Goal: Task Accomplishment & Management: Manage account settings

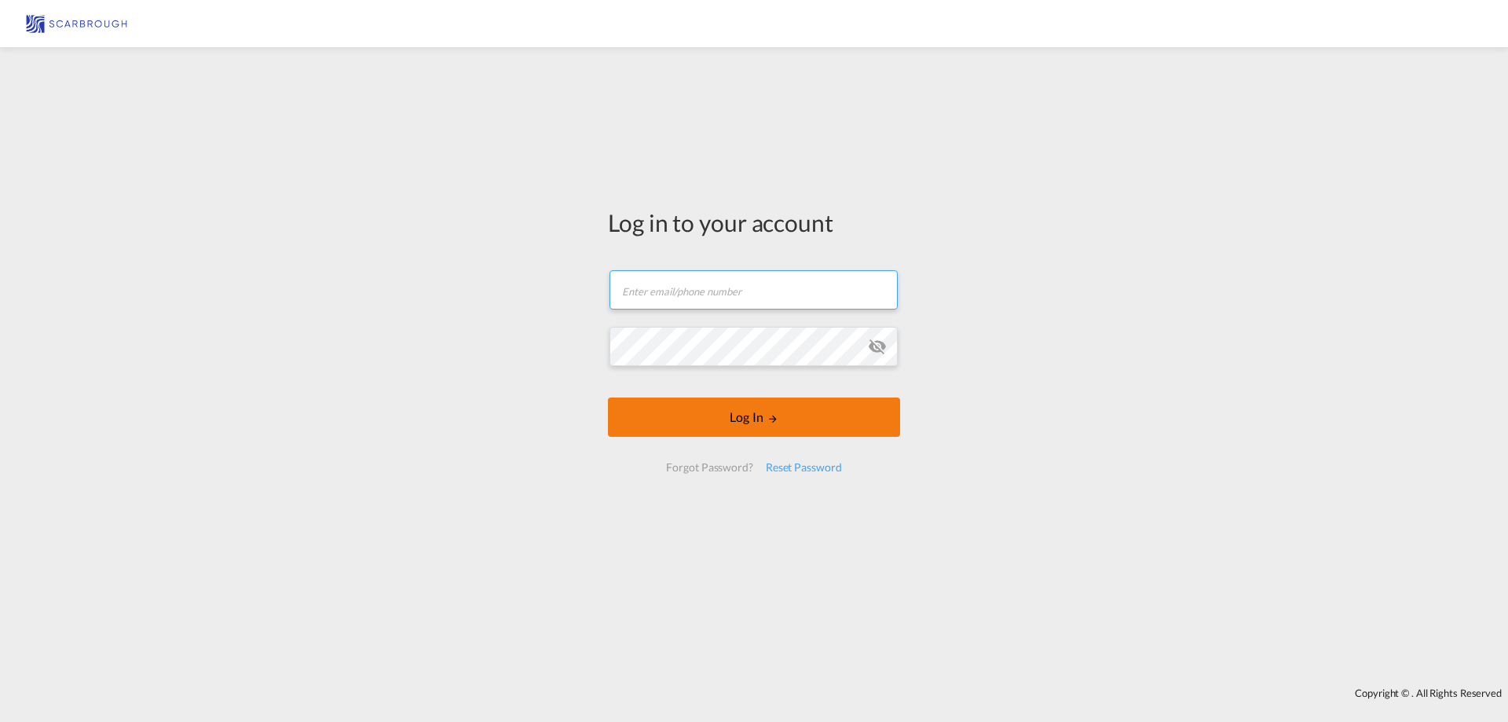
type input "[EMAIL_ADDRESS][DOMAIN_NAME]"
click at [751, 419] on button "Log In" at bounding box center [754, 416] width 292 height 39
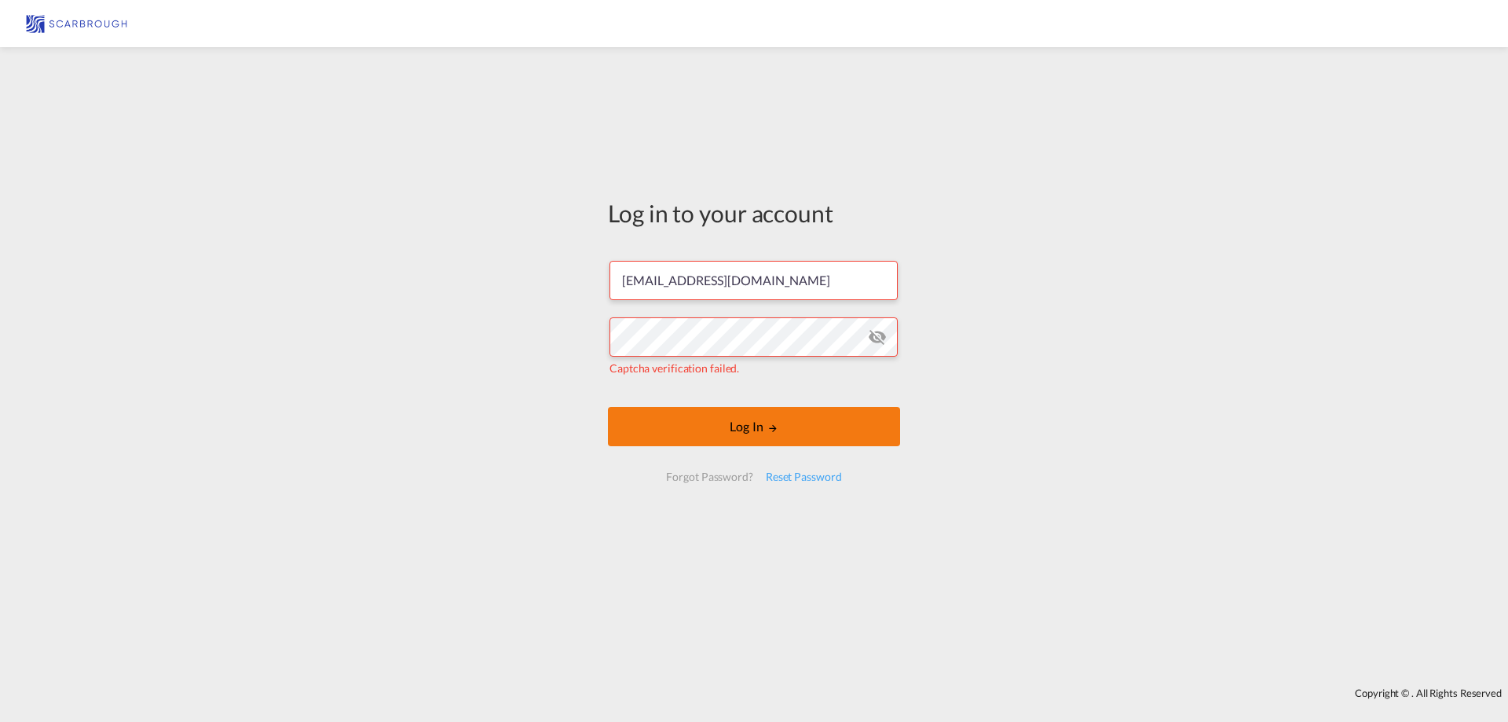
click at [771, 437] on button "Log In" at bounding box center [754, 426] width 292 height 39
click at [882, 341] on md-icon "icon-eye-off" at bounding box center [877, 337] width 19 height 19
click at [874, 336] on md-icon "icon-eye-off" at bounding box center [877, 337] width 19 height 19
click at [720, 371] on span "Captcha verification failed." at bounding box center [675, 367] width 130 height 13
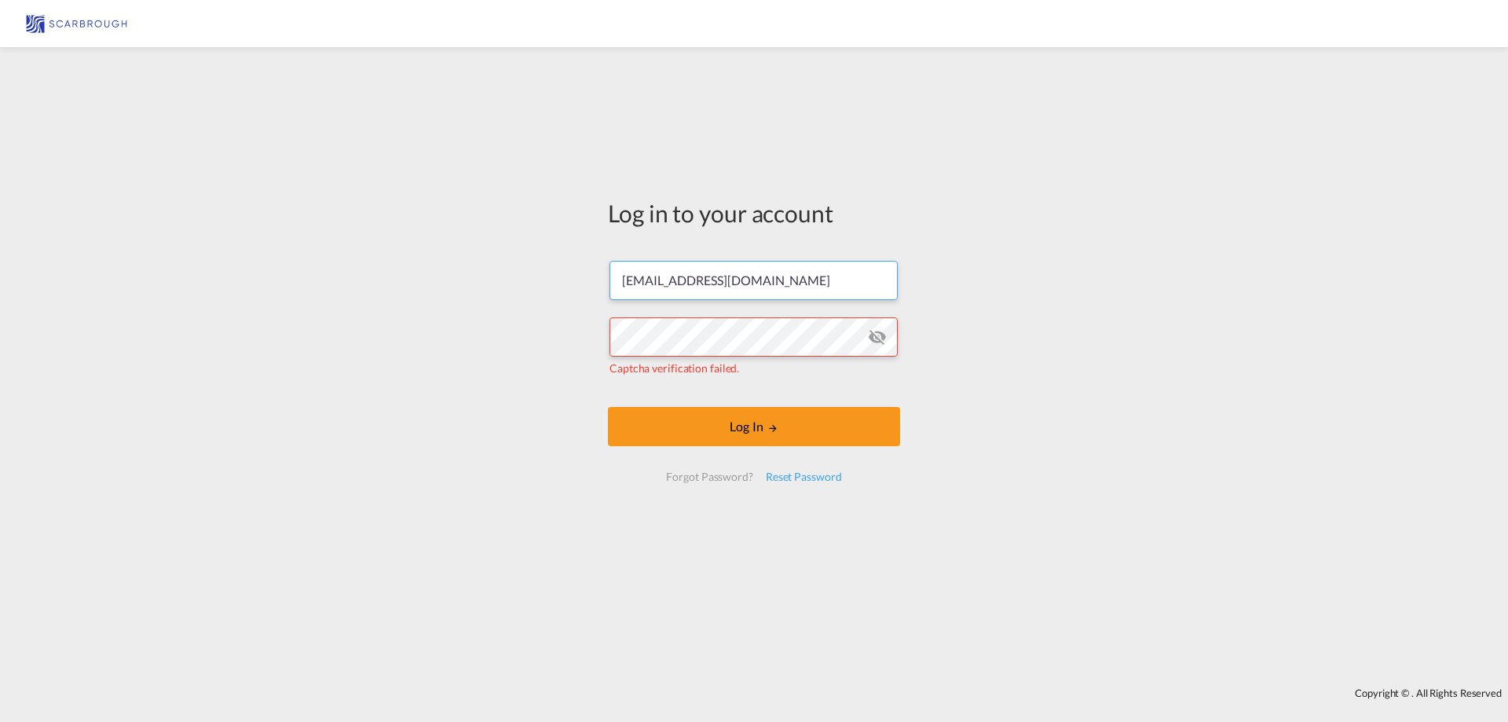
click at [798, 287] on input "[EMAIL_ADDRESS][DOMAIN_NAME]" at bounding box center [754, 280] width 288 height 39
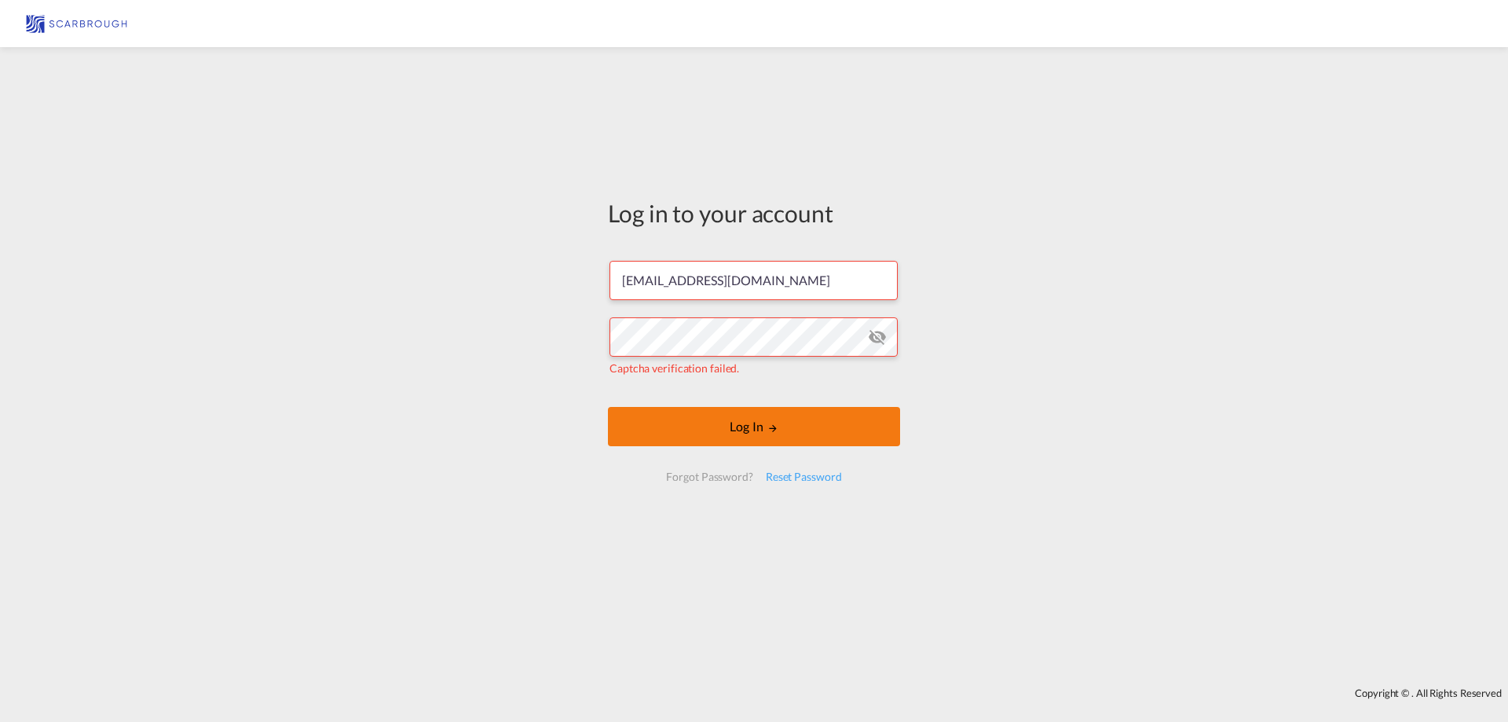
click at [780, 430] on button "Log In" at bounding box center [754, 426] width 292 height 39
click at [878, 341] on md-icon "icon-eye-off" at bounding box center [877, 337] width 19 height 19
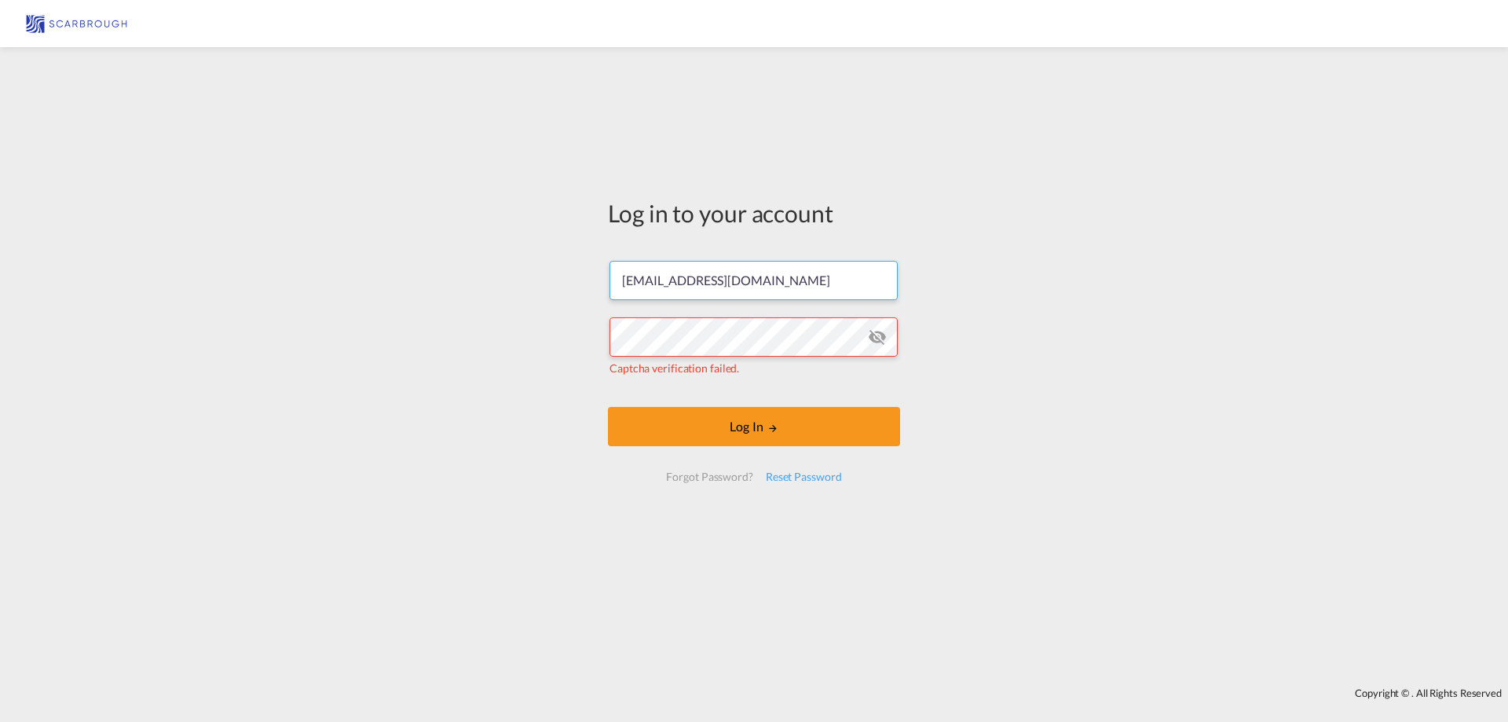
click at [819, 288] on input "[EMAIL_ADDRESS][DOMAIN_NAME]" at bounding box center [754, 280] width 288 height 39
click at [804, 476] on div "Reset Password" at bounding box center [804, 477] width 89 height 28
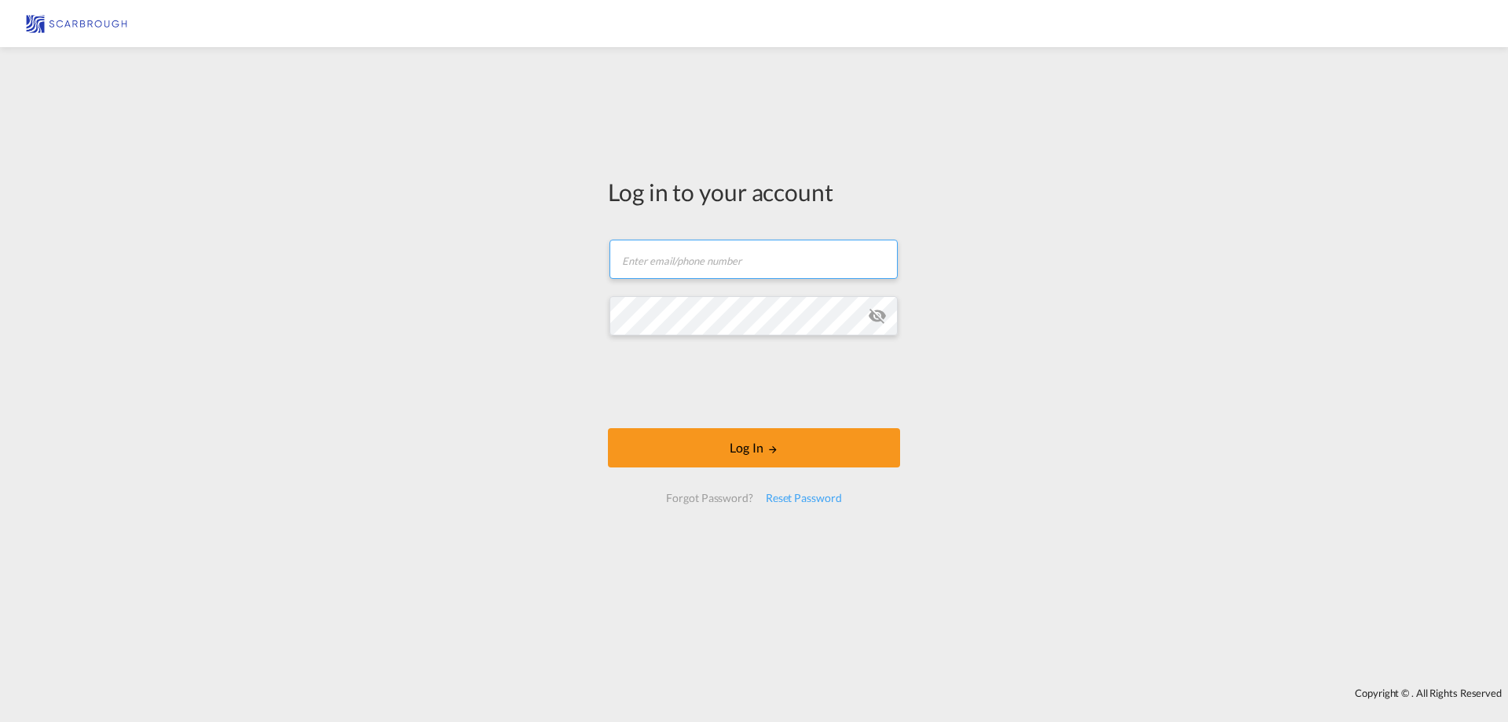
type input "[EMAIL_ADDRESS][DOMAIN_NAME]"
click at [88, 22] on img at bounding box center [77, 23] width 106 height 35
click at [809, 492] on div "Reset Password" at bounding box center [804, 498] width 89 height 28
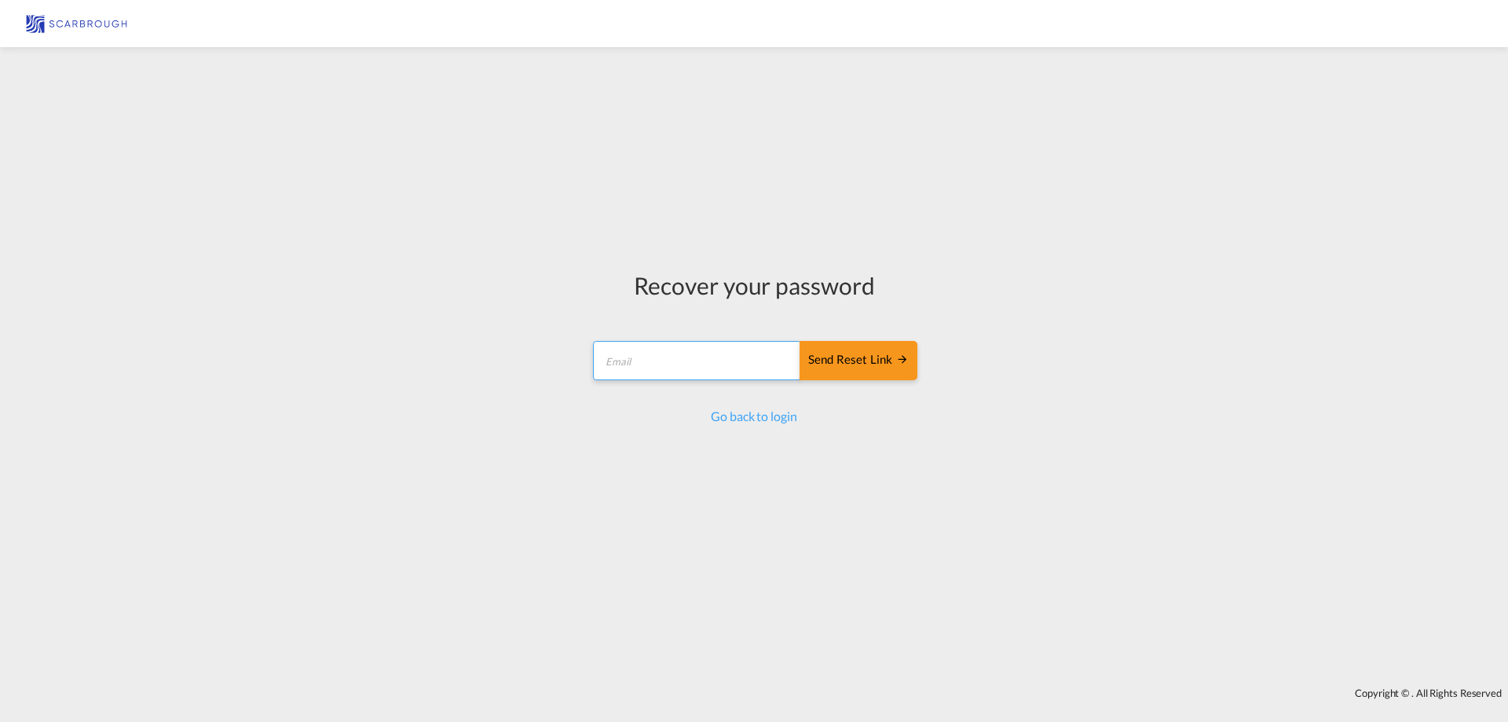
click at [730, 369] on input "email" at bounding box center [697, 360] width 208 height 39
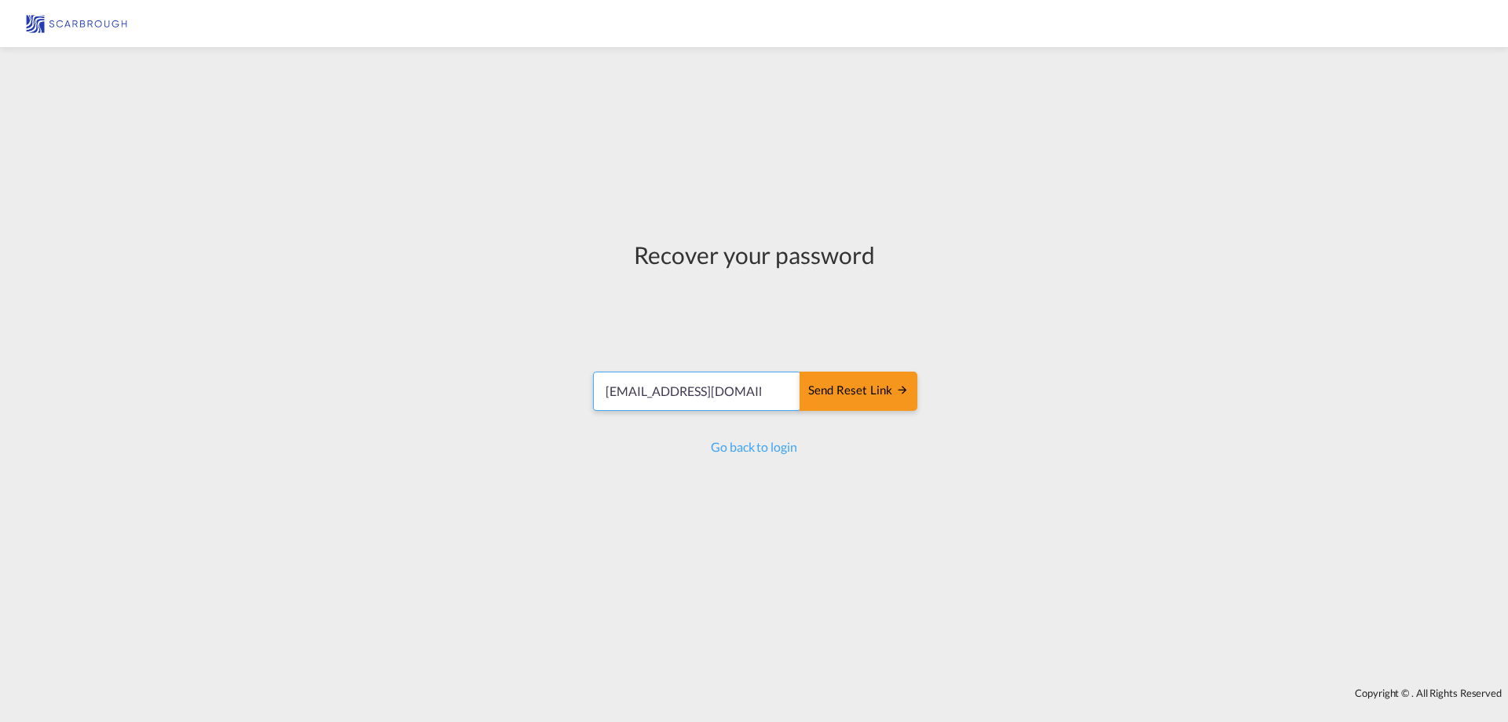
type input "[EMAIL_ADDRESS][DOMAIN_NAME]"
click at [828, 387] on div "Send reset link" at bounding box center [858, 391] width 101 height 18
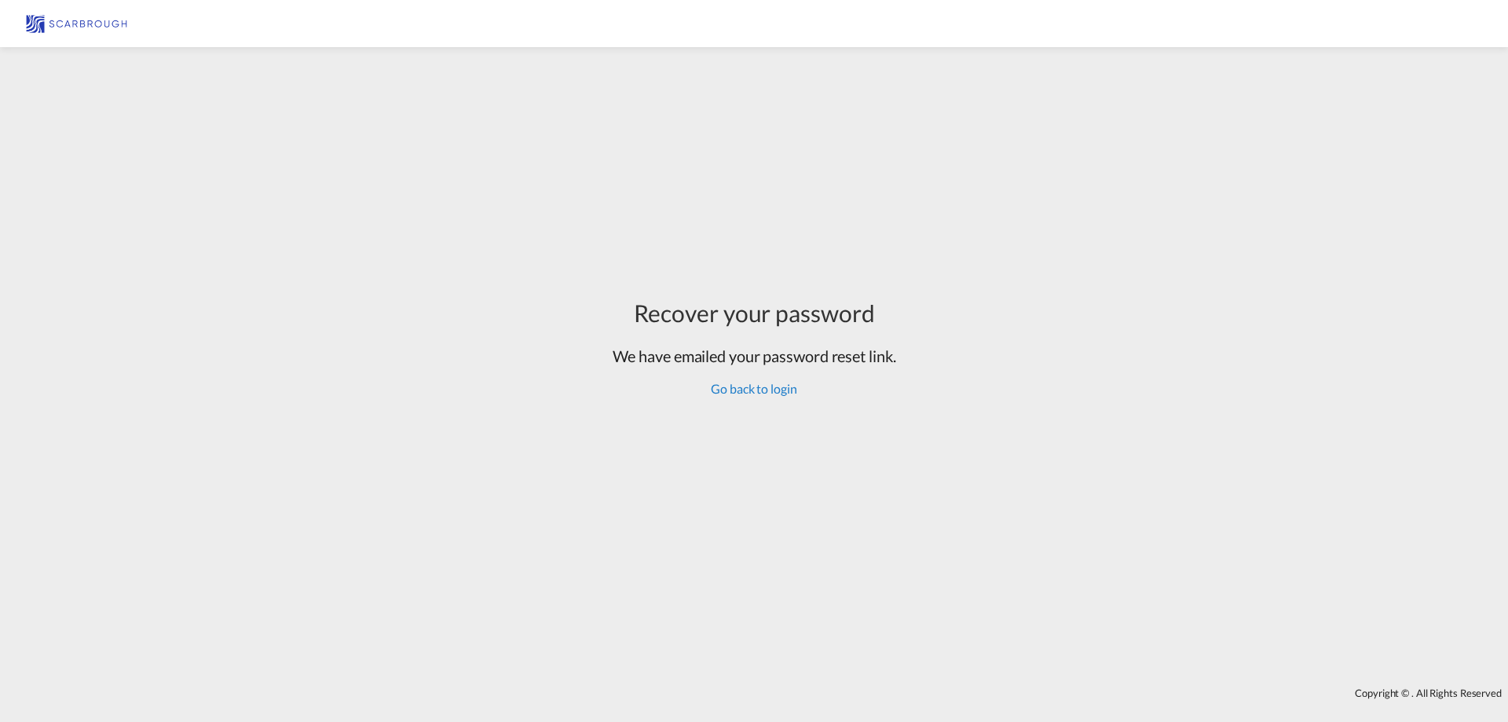
click at [766, 392] on link "Go back to login" at bounding box center [754, 388] width 86 height 15
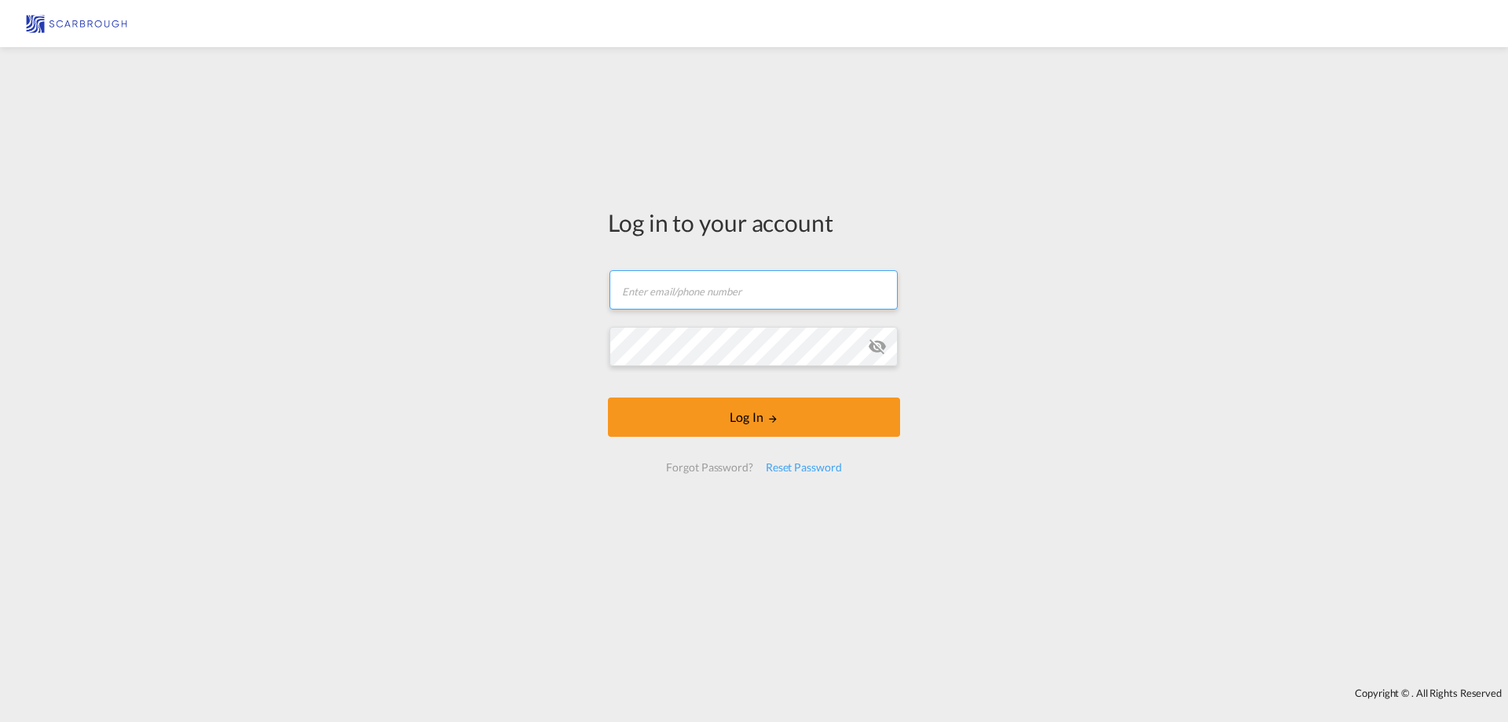
type input "[EMAIL_ADDRESS][DOMAIN_NAME]"
